Goal: Task Accomplishment & Management: Complete application form

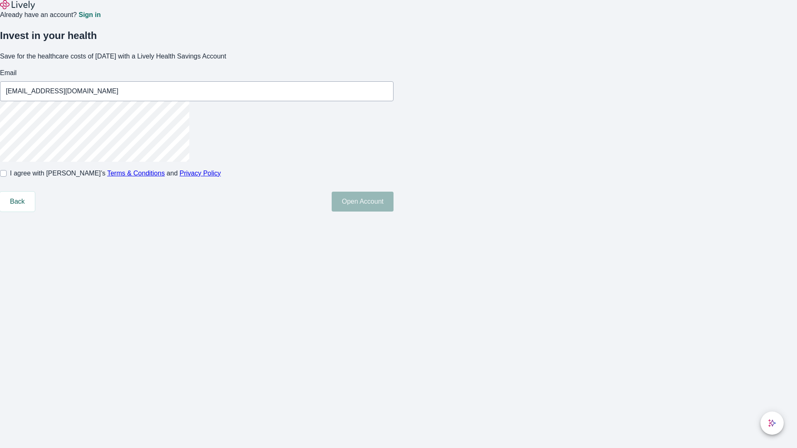
click at [7, 177] on input "I agree with Lively’s Terms & Conditions and Privacy Policy" at bounding box center [3, 173] width 7 height 7
checkbox input "true"
click at [393, 212] on button "Open Account" at bounding box center [363, 202] width 62 height 20
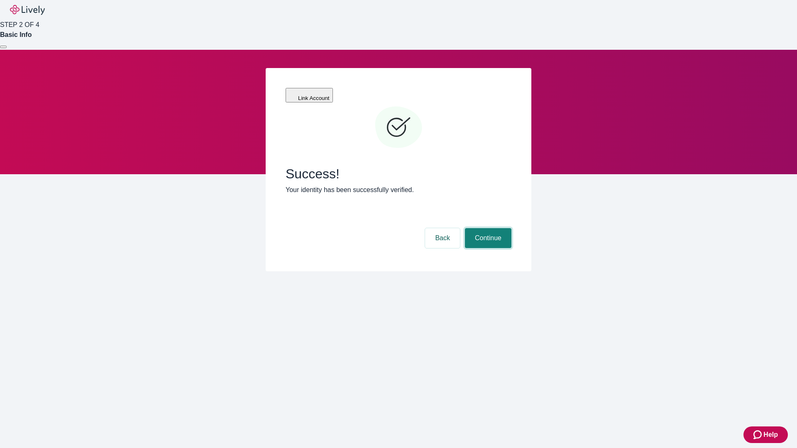
click at [487, 228] on button "Continue" at bounding box center [488, 238] width 46 height 20
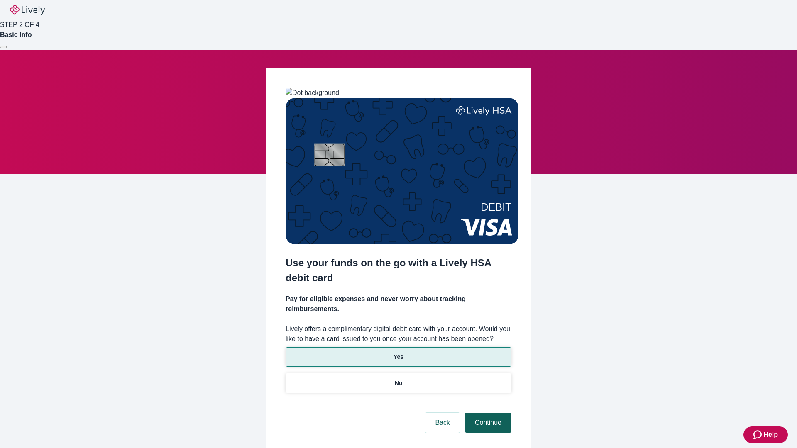
click at [398, 353] on p "Yes" at bounding box center [398, 357] width 10 height 9
click at [487, 413] on button "Continue" at bounding box center [488, 423] width 46 height 20
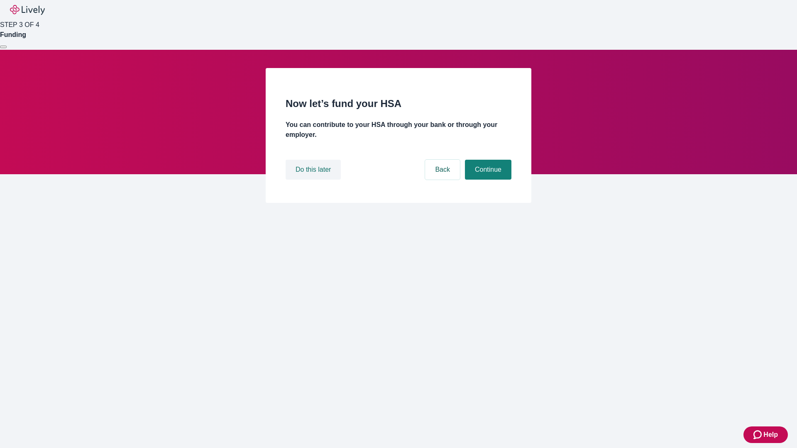
click at [314, 180] on button "Do this later" at bounding box center [313, 170] width 55 height 20
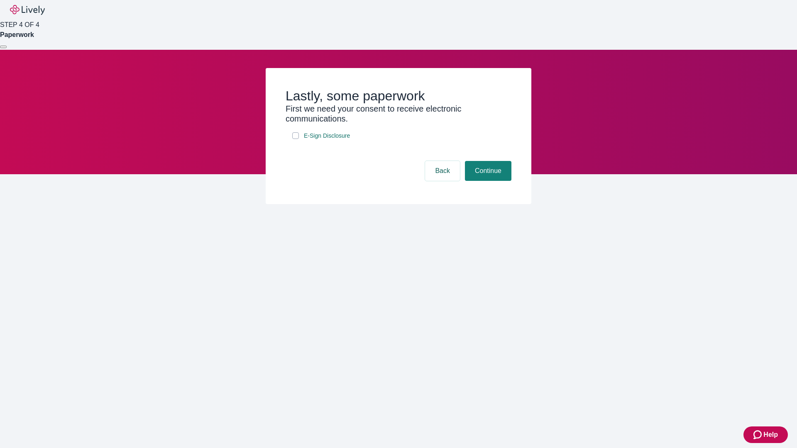
click at [296, 139] on input "E-Sign Disclosure" at bounding box center [295, 135] width 7 height 7
checkbox input "true"
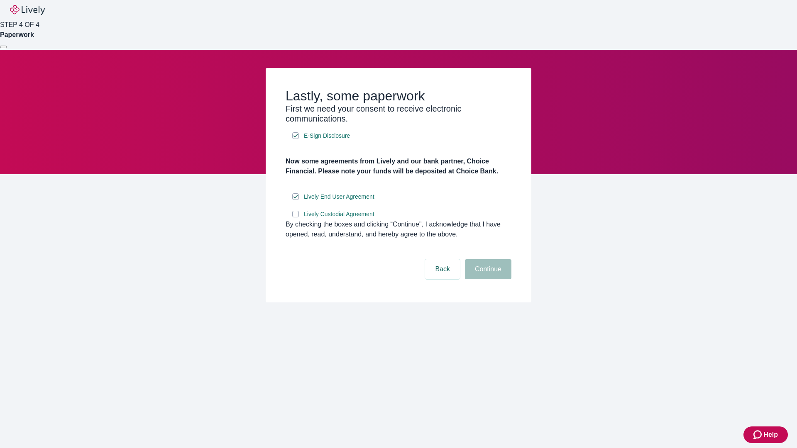
click at [296, 217] on input "Lively Custodial Agreement" at bounding box center [295, 214] width 7 height 7
checkbox input "true"
click at [487, 279] on button "Continue" at bounding box center [488, 269] width 46 height 20
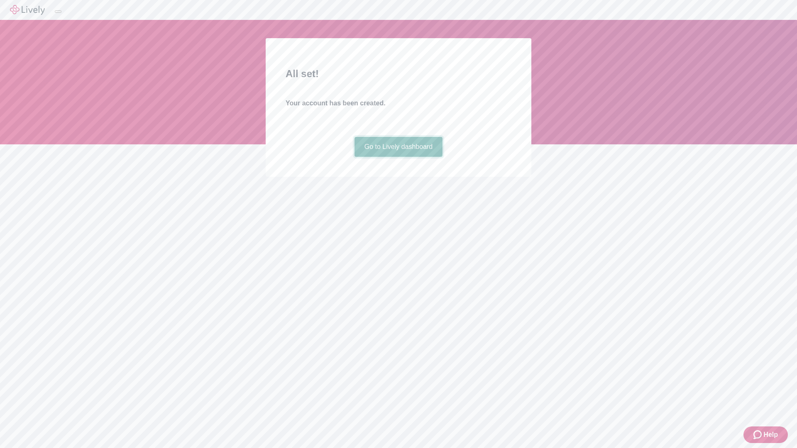
click at [398, 157] on link "Go to Lively dashboard" at bounding box center [398, 147] width 88 height 20
